Goal: Task Accomplishment & Management: Use online tool/utility

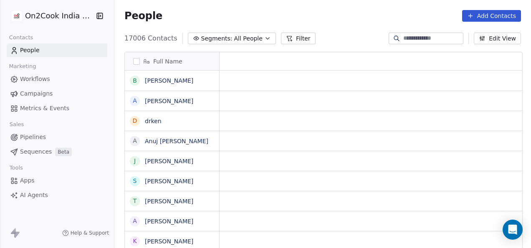
scroll to position [7, 7]
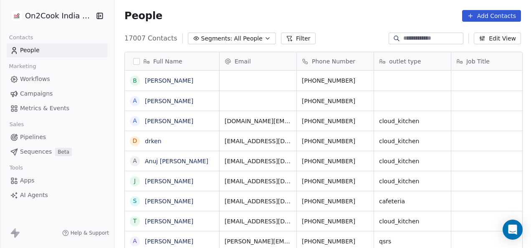
click at [281, 39] on button "Filter" at bounding box center [298, 39] width 35 height 12
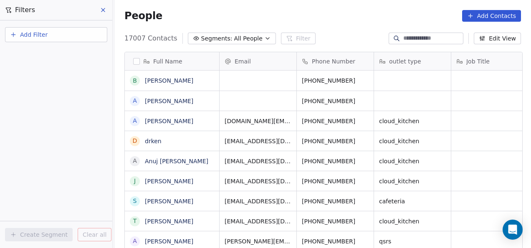
click at [83, 38] on button "Add Filter" at bounding box center [56, 34] width 102 height 15
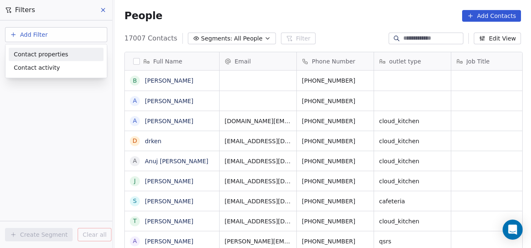
click at [67, 53] on div "Contact properties" at bounding box center [56, 54] width 85 height 9
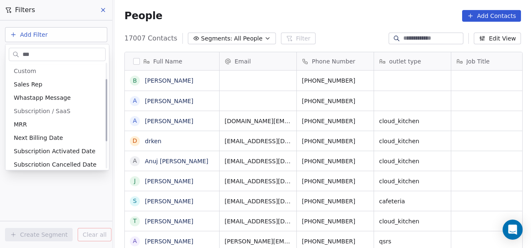
scroll to position [0, 0]
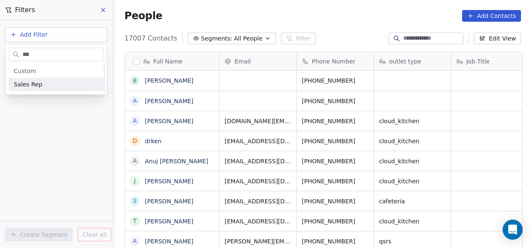
type input "***"
click at [29, 82] on span "Sales Rep" at bounding box center [28, 84] width 28 height 8
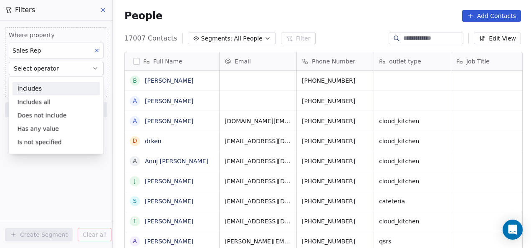
click at [38, 89] on div "Includes" at bounding box center [57, 88] width 88 height 13
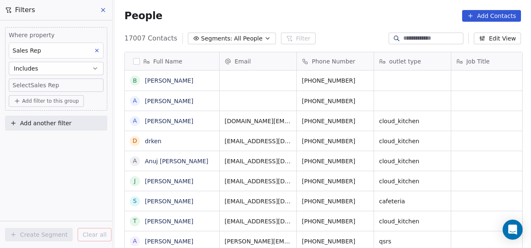
click at [38, 86] on body "On2Cook India Pvt. Ltd. Contacts People Marketing Workflows Campaigns Metrics &…" at bounding box center [265, 124] width 531 height 248
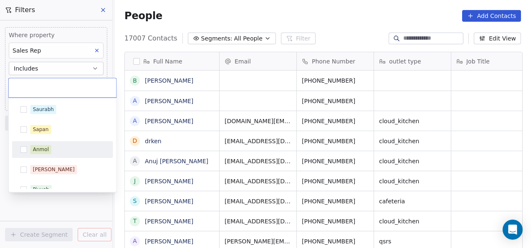
click at [42, 149] on div "Anmol" at bounding box center [41, 150] width 16 height 8
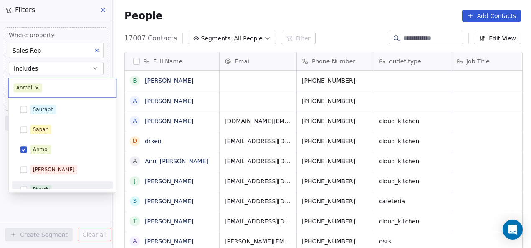
click at [41, 201] on html "On2Cook India Pvt. Ltd. Contacts People Marketing Workflows Campaigns Metrics &…" at bounding box center [265, 124] width 531 height 248
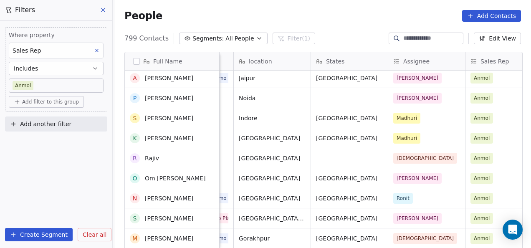
scroll to position [42, 0]
